Goal: Transaction & Acquisition: Subscribe to service/newsletter

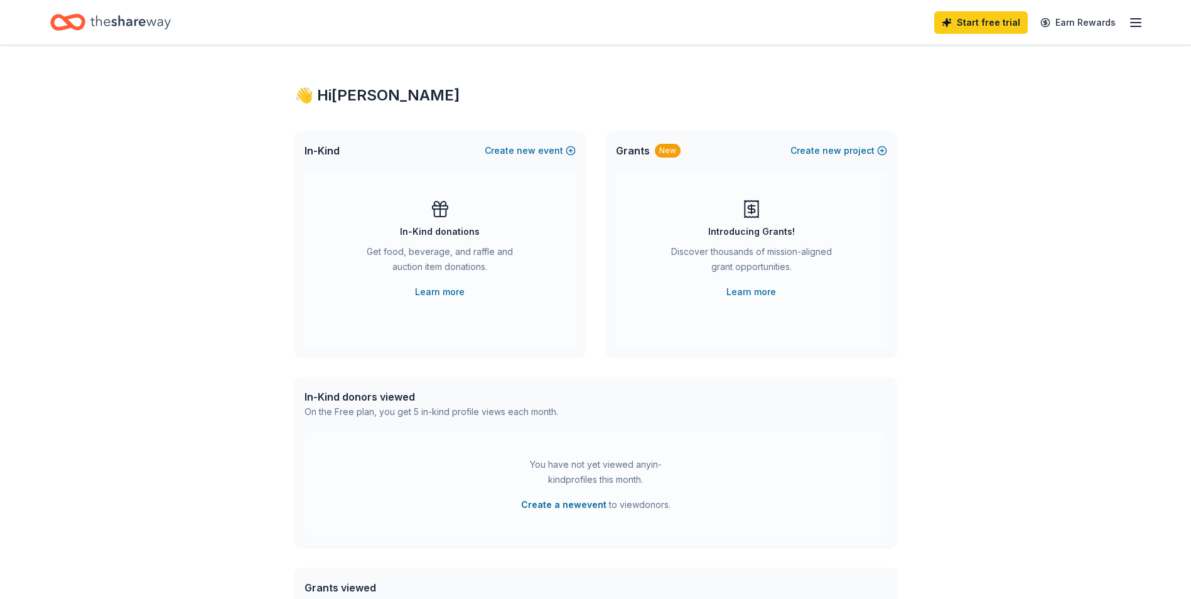
click at [1134, 15] on icon "button" at bounding box center [1136, 22] width 15 height 15
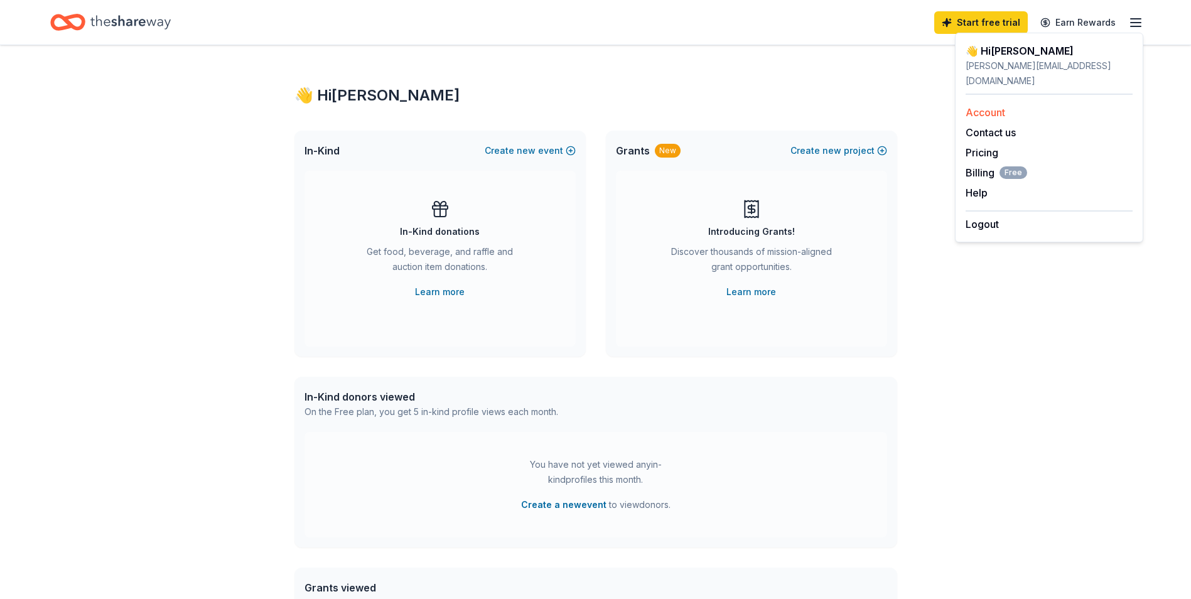
click at [997, 106] on link "Account" at bounding box center [986, 112] width 40 height 13
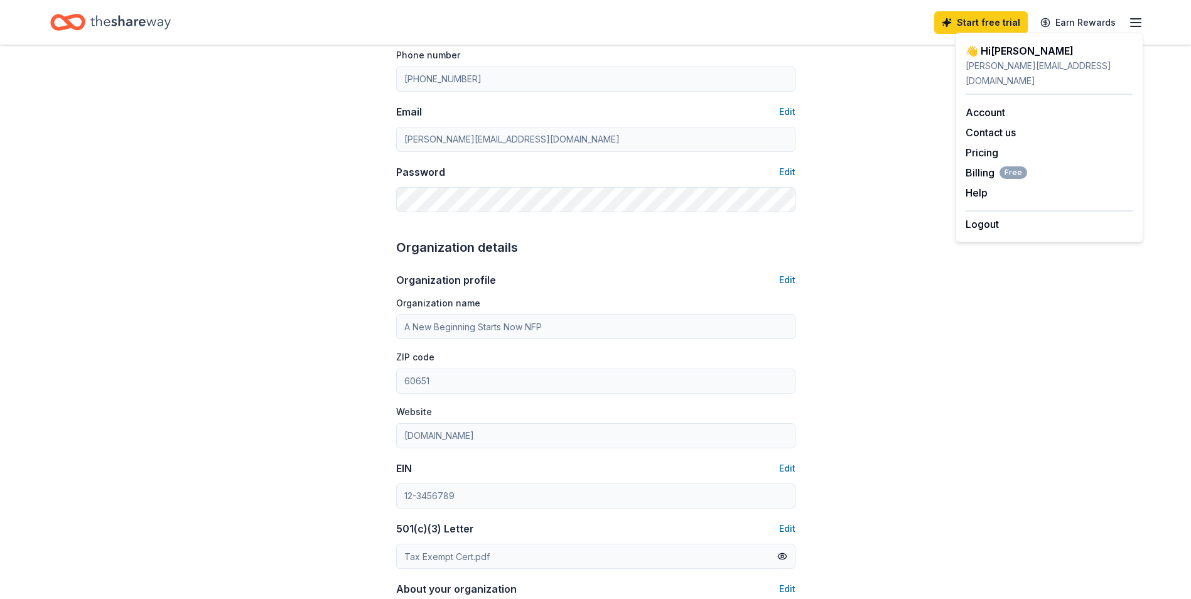
scroll to position [251, 0]
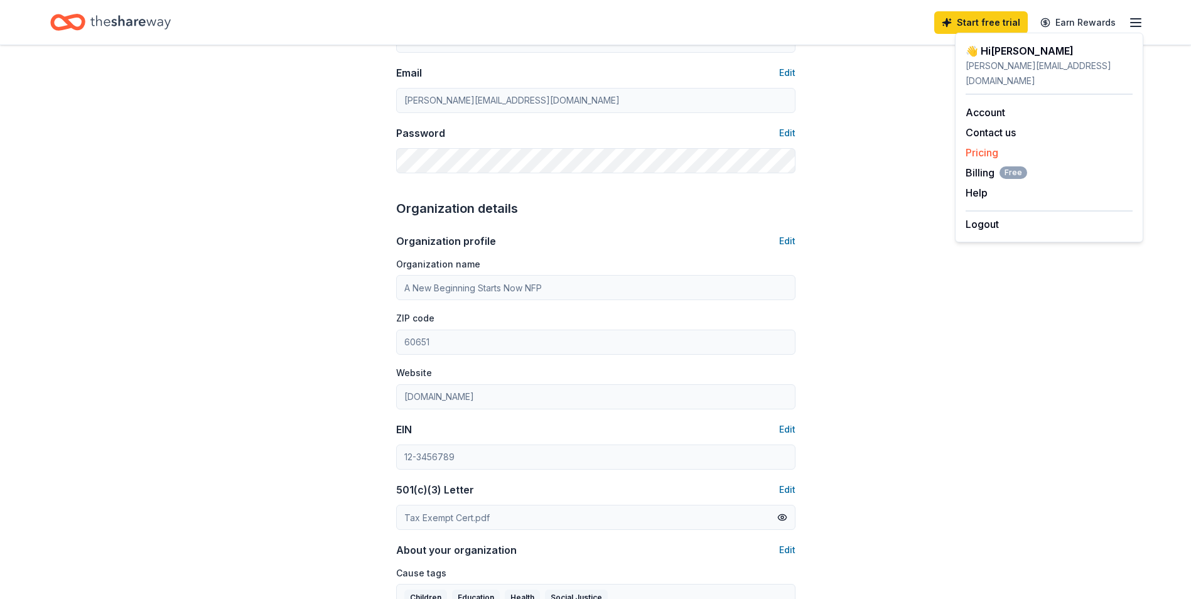
click at [977, 146] on link "Pricing" at bounding box center [982, 152] width 33 height 13
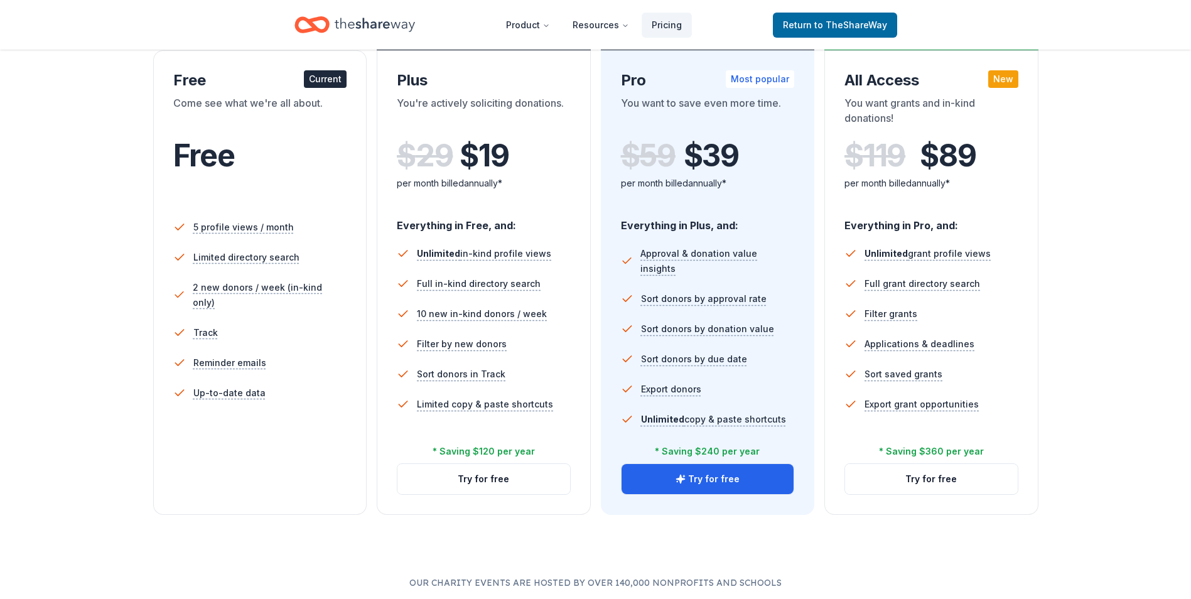
scroll to position [251, 0]
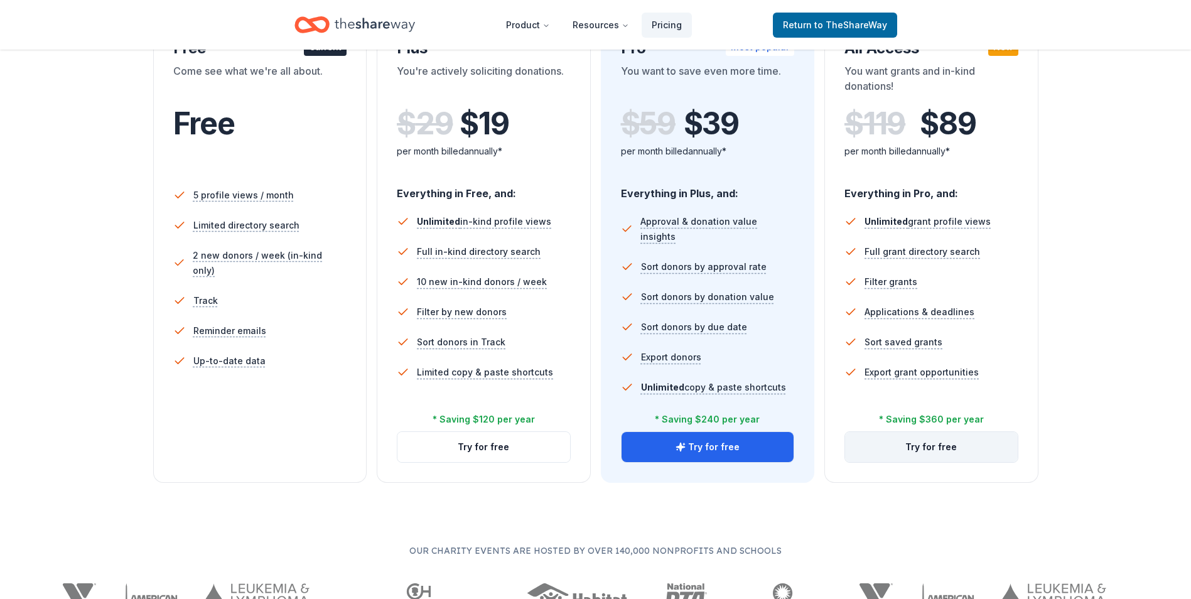
click at [916, 444] on button "Try for free" at bounding box center [931, 447] width 173 height 30
click at [935, 448] on button "Try for free" at bounding box center [931, 447] width 173 height 30
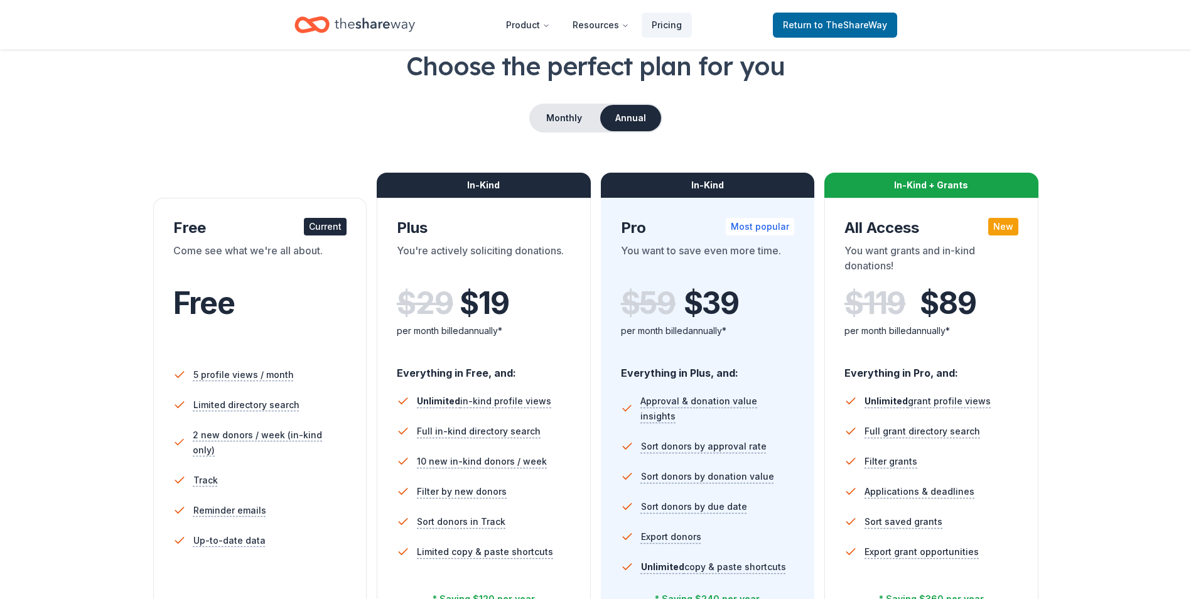
scroll to position [63, 0]
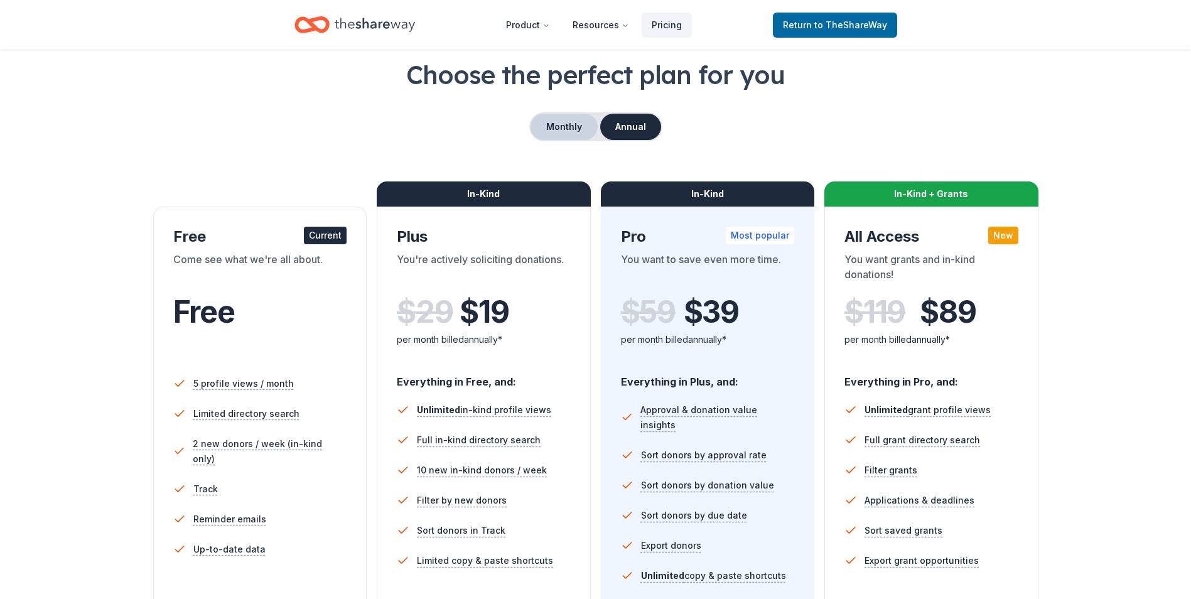
click at [579, 120] on button "Monthly" at bounding box center [564, 127] width 67 height 26
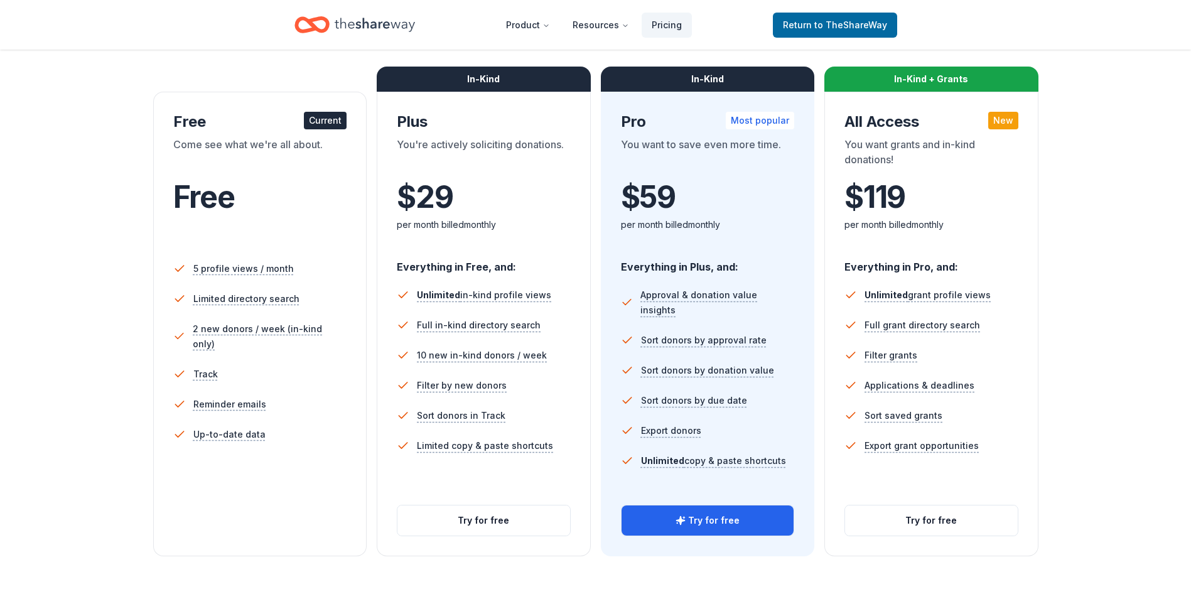
scroll to position [188, 0]
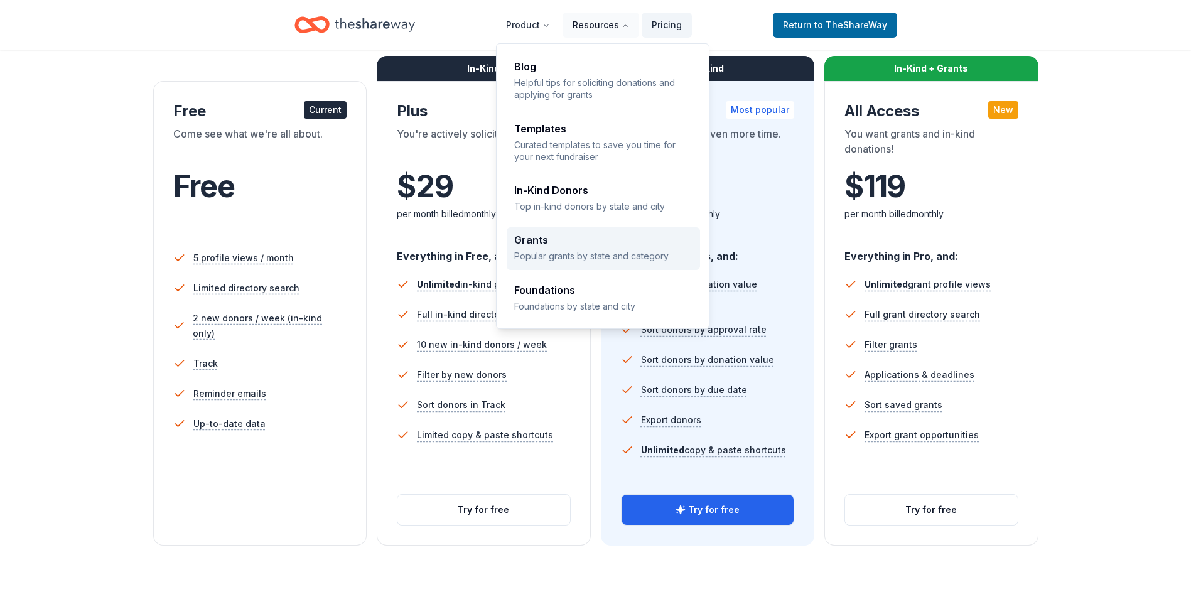
drag, startPoint x: 604, startPoint y: 22, endPoint x: 588, endPoint y: 246, distance: 224.8
click at [588, 40] on nav "Product Resources Pricing Blog Helpful tips for soliciting donations and applyi…" at bounding box center [594, 25] width 196 height 30
click at [588, 251] on p "Popular grants by state and category" at bounding box center [603, 256] width 178 height 12
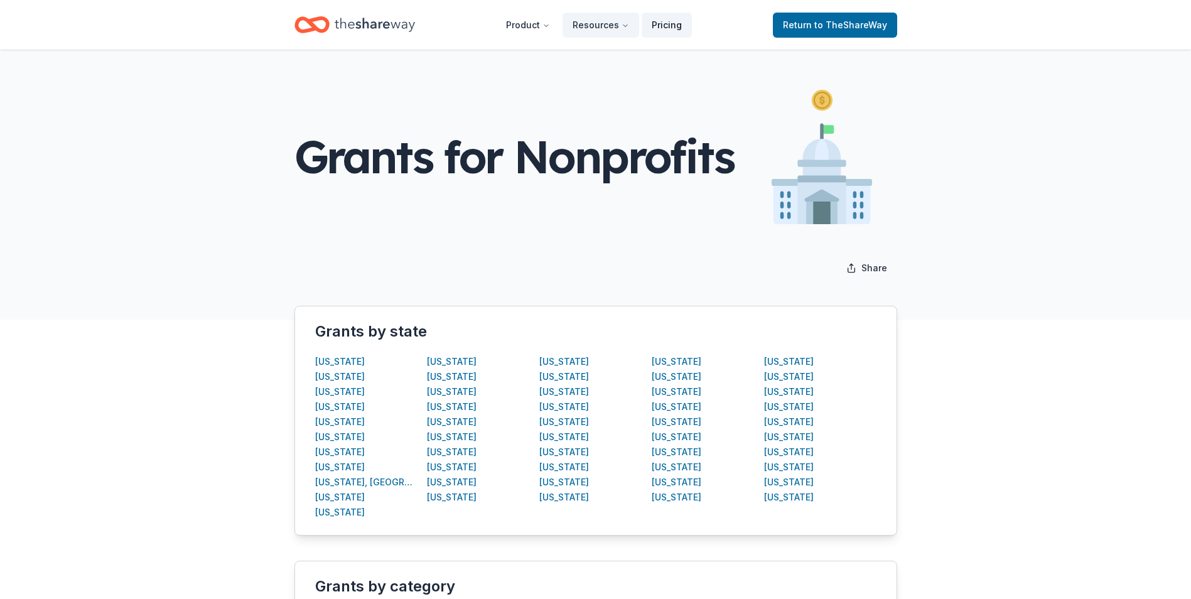
click at [672, 21] on link "Pricing" at bounding box center [667, 25] width 50 height 25
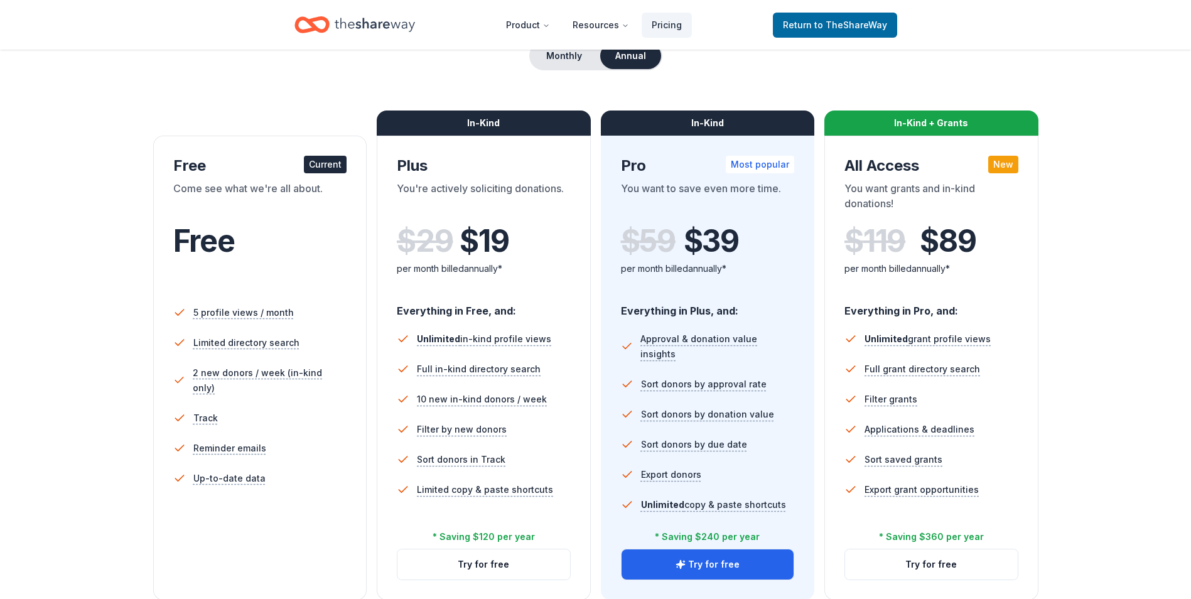
scroll to position [188, 0]
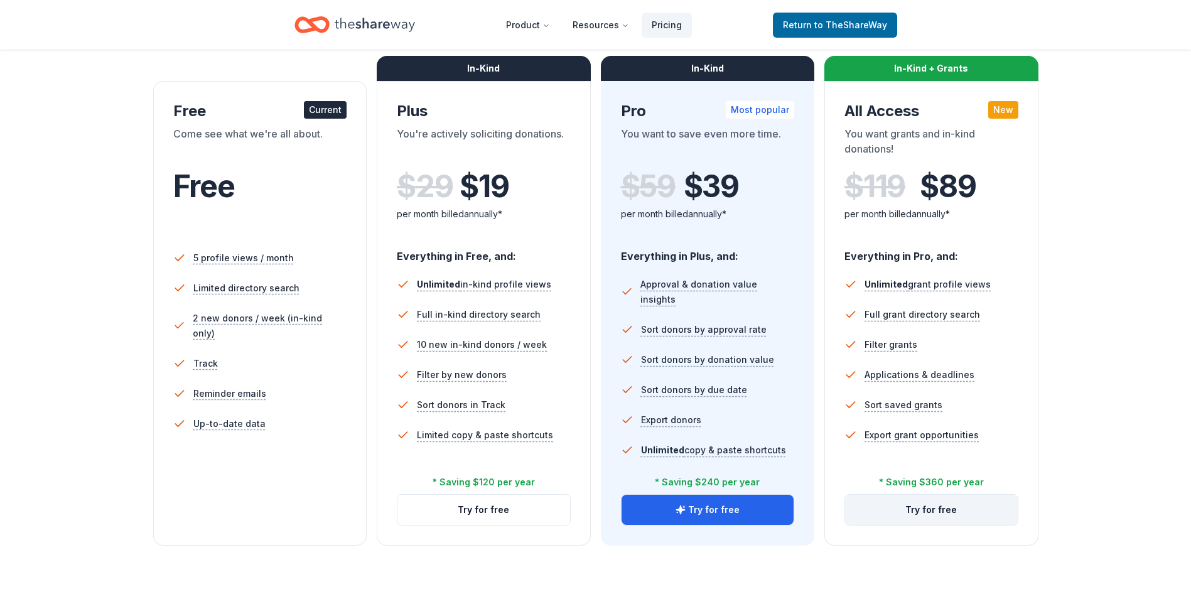
click at [934, 511] on button "Try for free" at bounding box center [931, 510] width 173 height 30
